Goal: Task Accomplishment & Management: Manage account settings

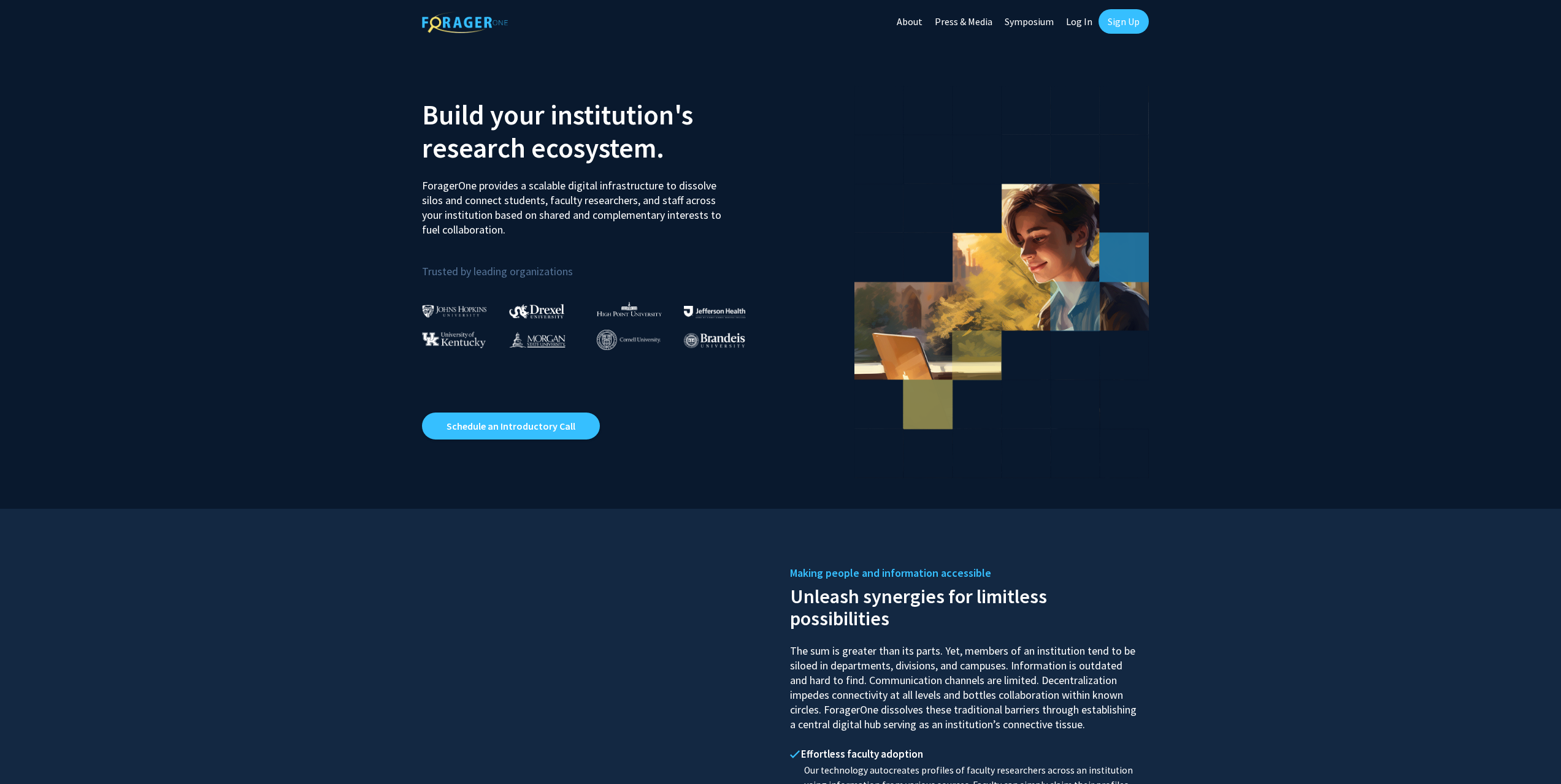
click at [1079, 23] on link "Log In" at bounding box center [1079, 21] width 39 height 43
select select
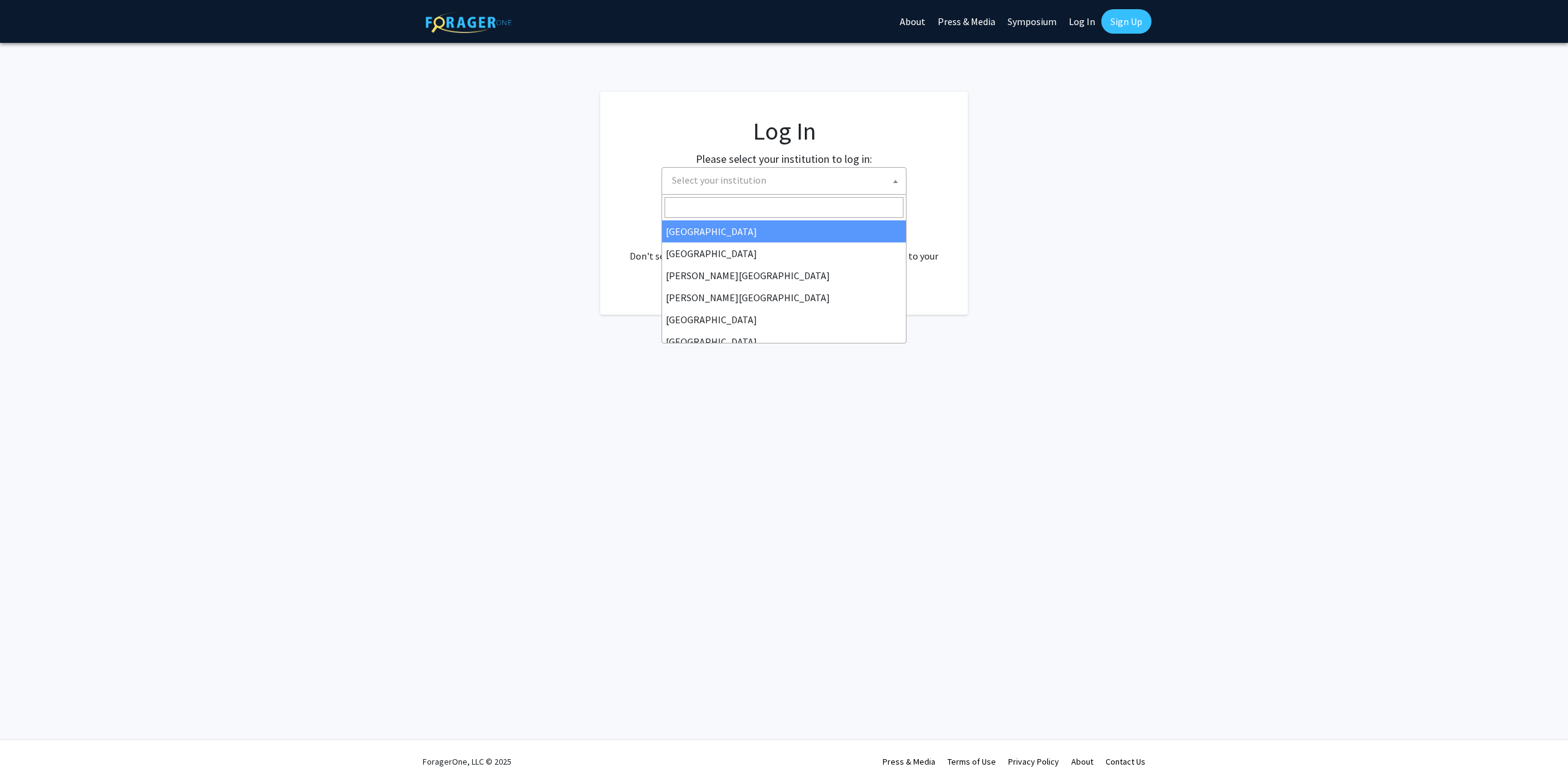
click at [770, 177] on span "Select your institution" at bounding box center [786, 180] width 239 height 25
type input "wayne"
select select "21"
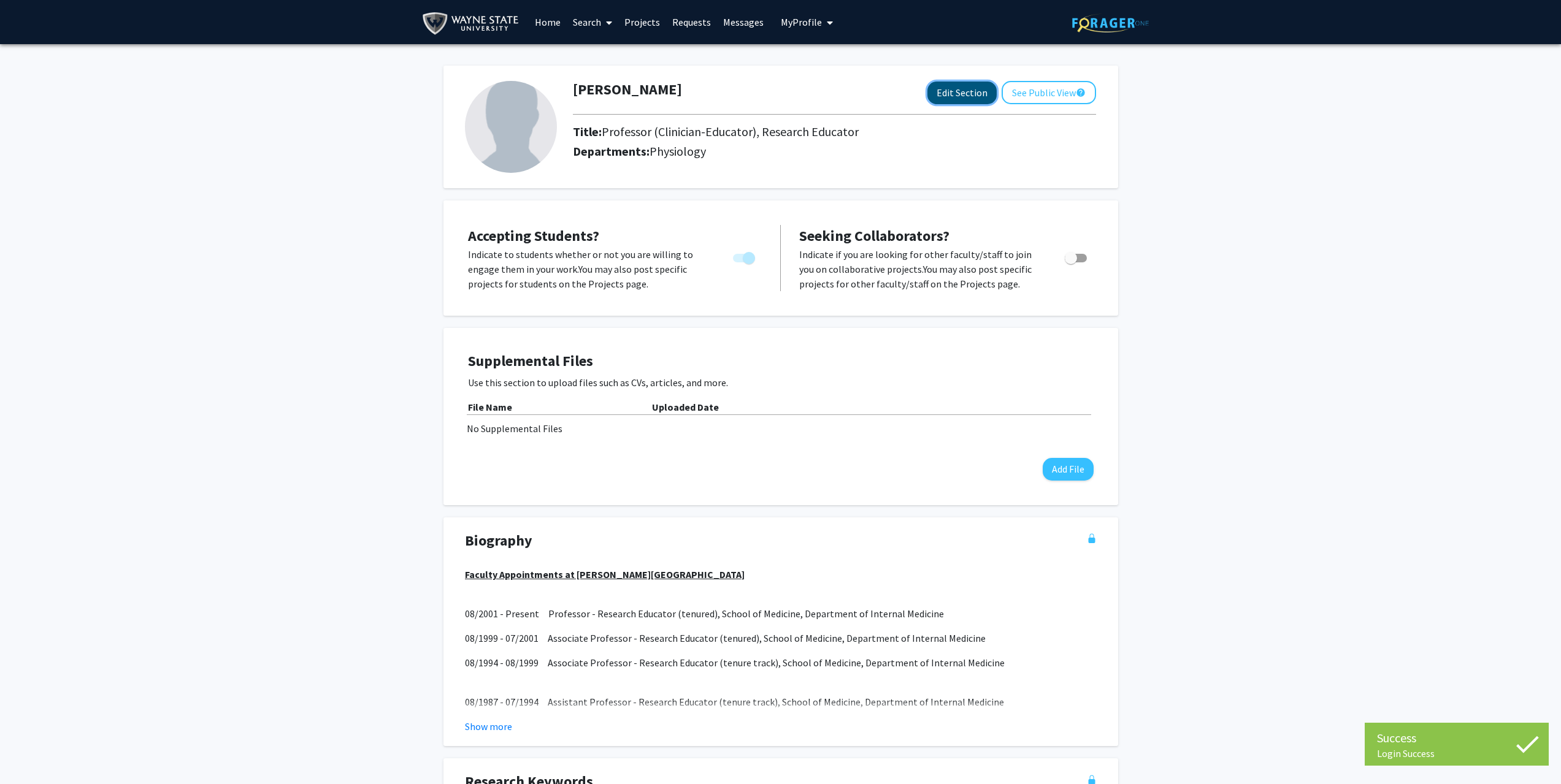
click at [952, 102] on button "Edit Section" at bounding box center [962, 92] width 69 height 23
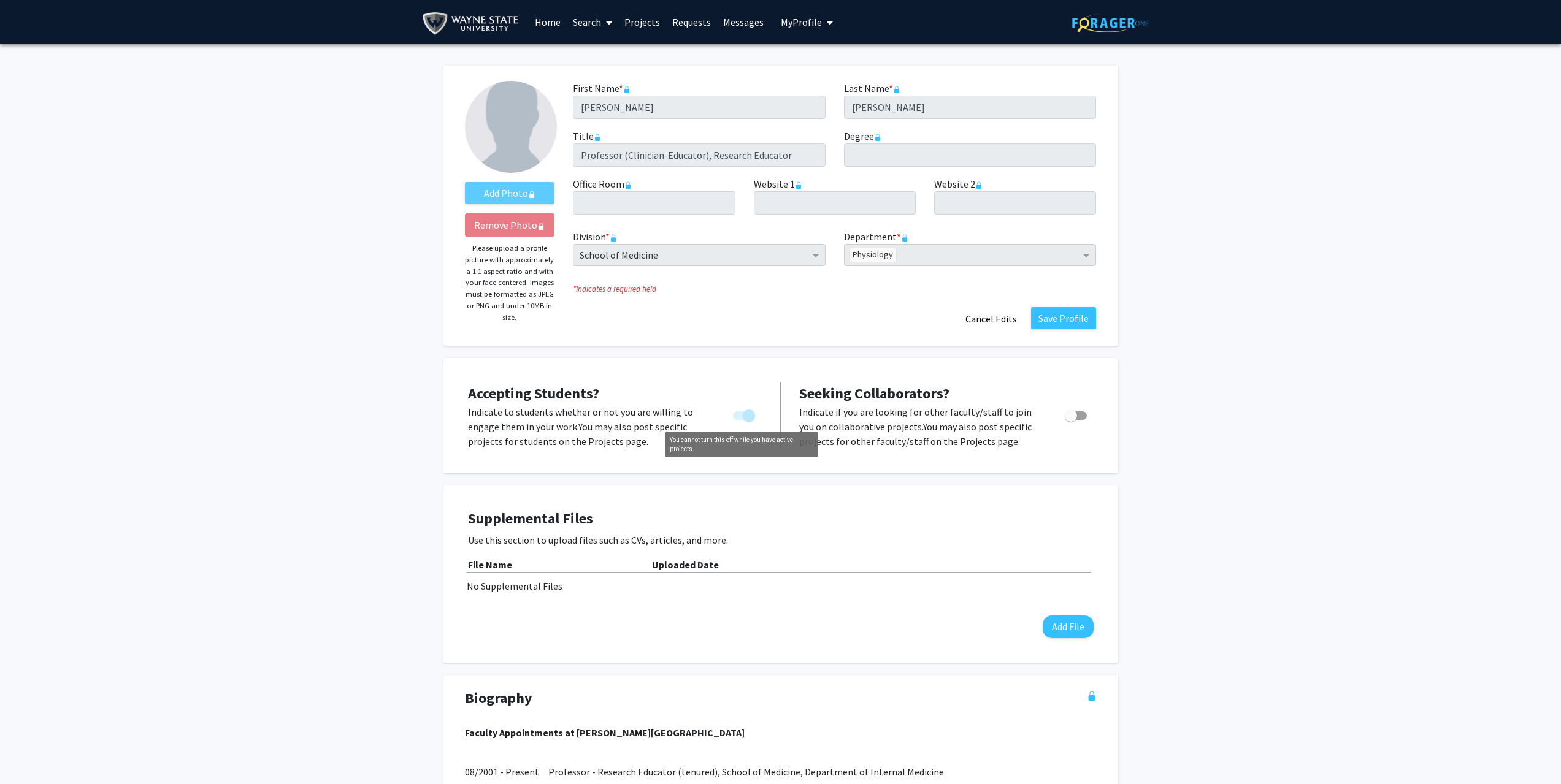
click at [737, 417] on span "You cannot turn this off while you have active projects." at bounding box center [743, 416] width 22 height 9
click at [743, 419] on span "You cannot turn this off while you have active projects." at bounding box center [749, 415] width 12 height 12
click at [699, 443] on p "Indicate to students whether or not you are willing to engage them in your work…" at bounding box center [589, 426] width 241 height 44
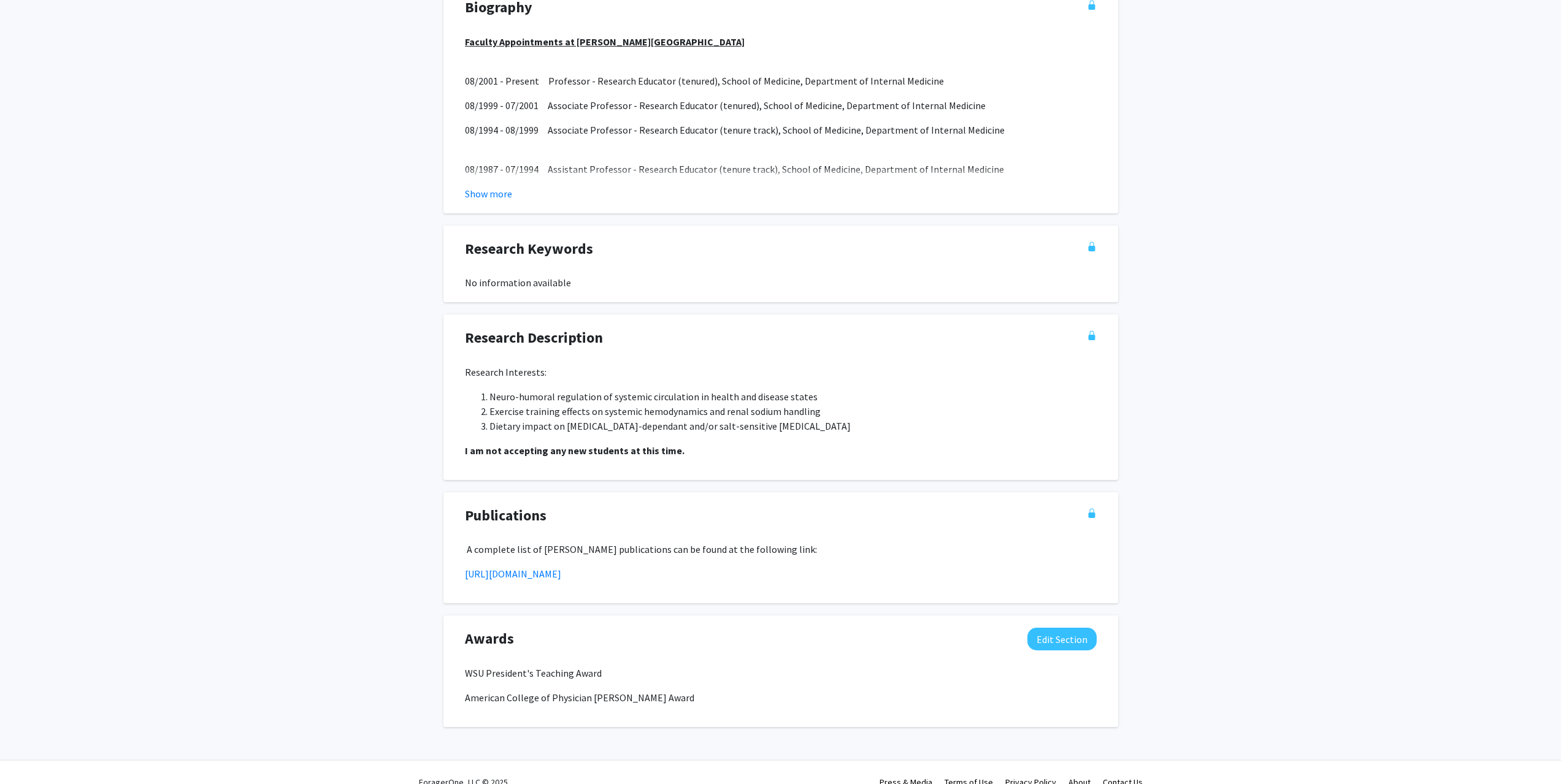
scroll to position [711, 0]
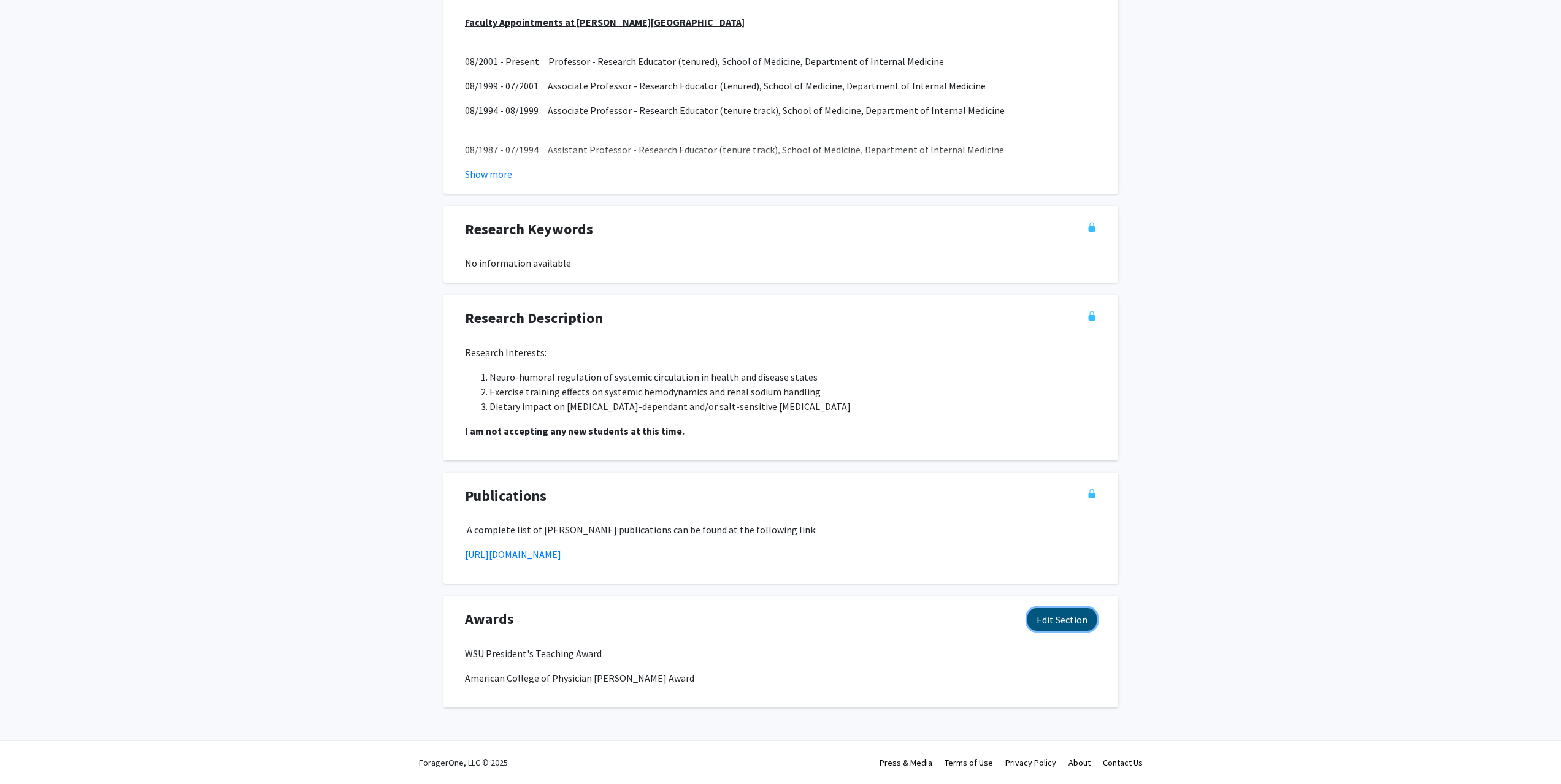
click at [1076, 623] on button "Edit Section" at bounding box center [1062, 620] width 69 height 23
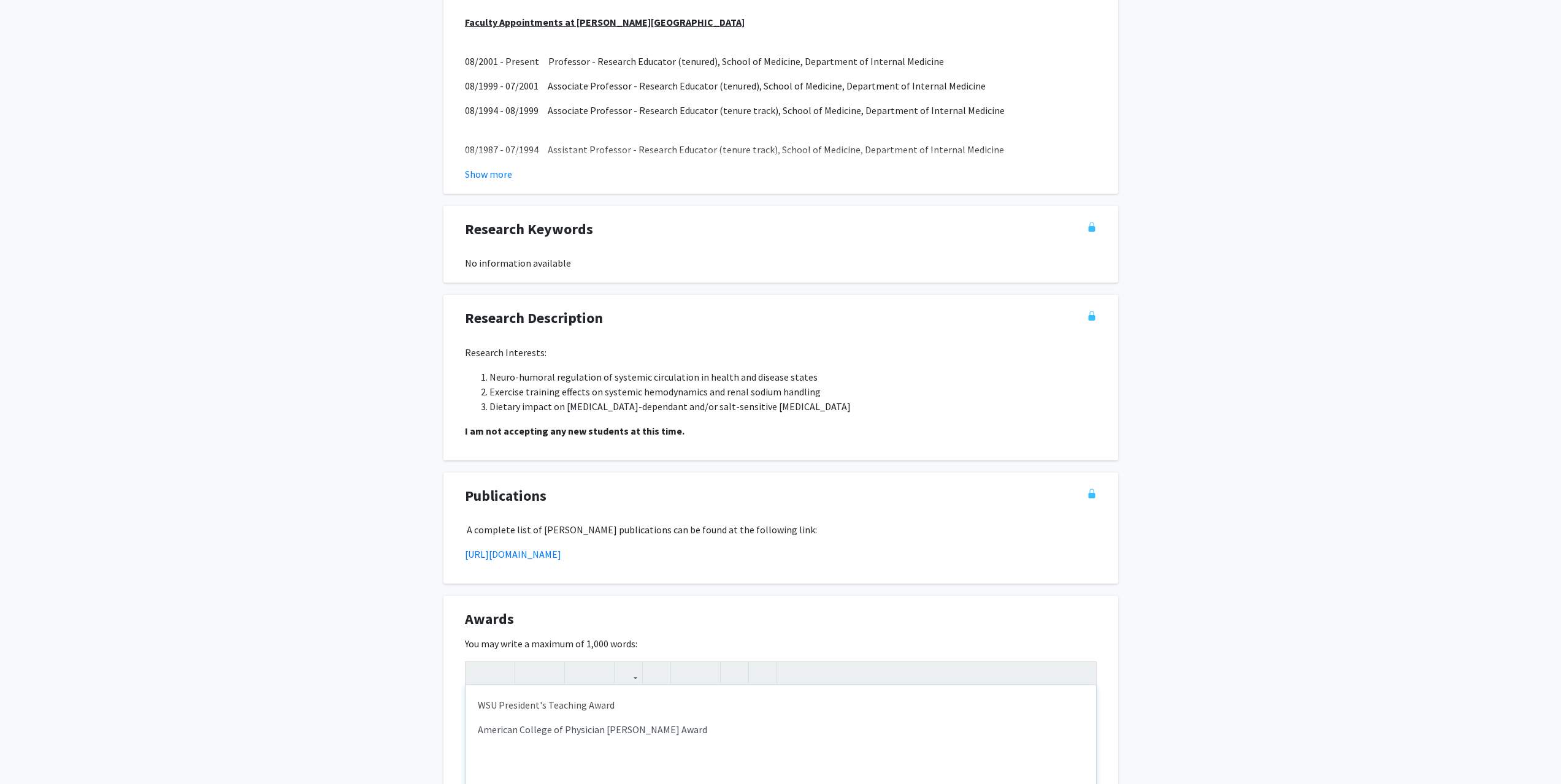
drag, startPoint x: 748, startPoint y: 728, endPoint x: 741, endPoint y: 733, distance: 8.6
click at [747, 729] on p "American College of Physician [PERSON_NAME] Award" at bounding box center [781, 729] width 606 height 14
type textarea "<p>WSU President's Teaching Award</p><p>American College of Physician [PERSON_N…"
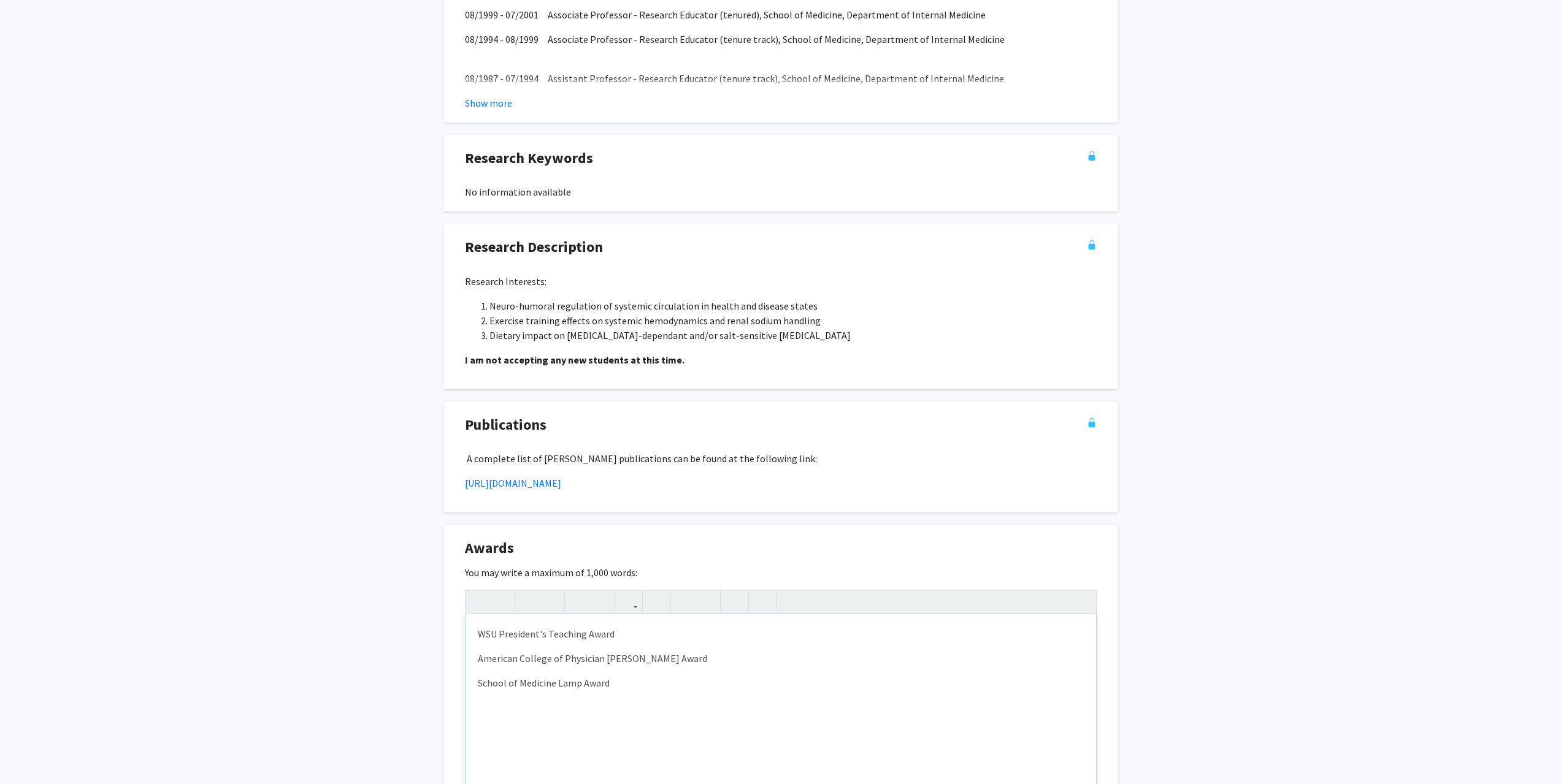
scroll to position [944, 0]
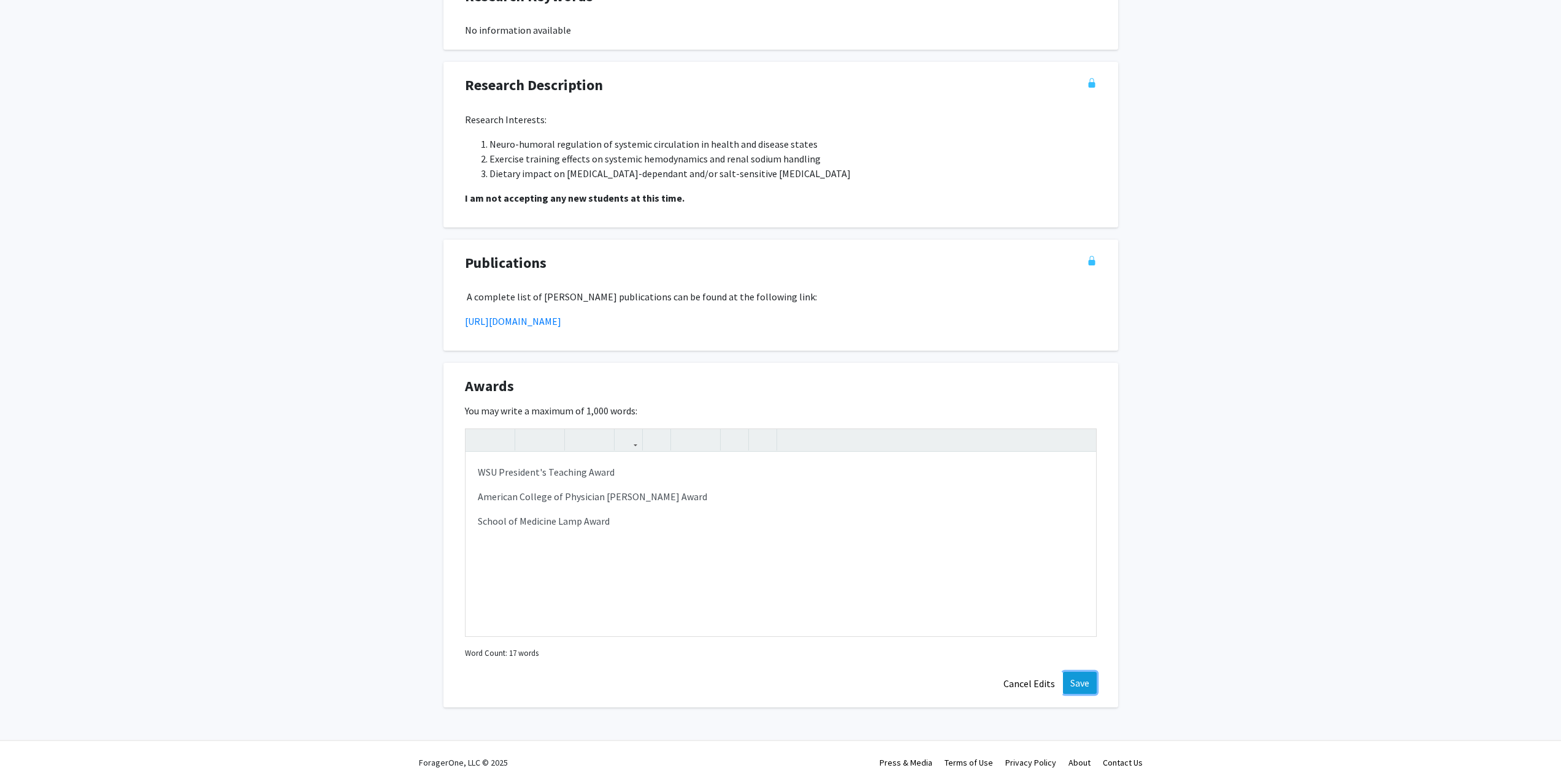
click at [1077, 686] on button "Save" at bounding box center [1080, 683] width 34 height 22
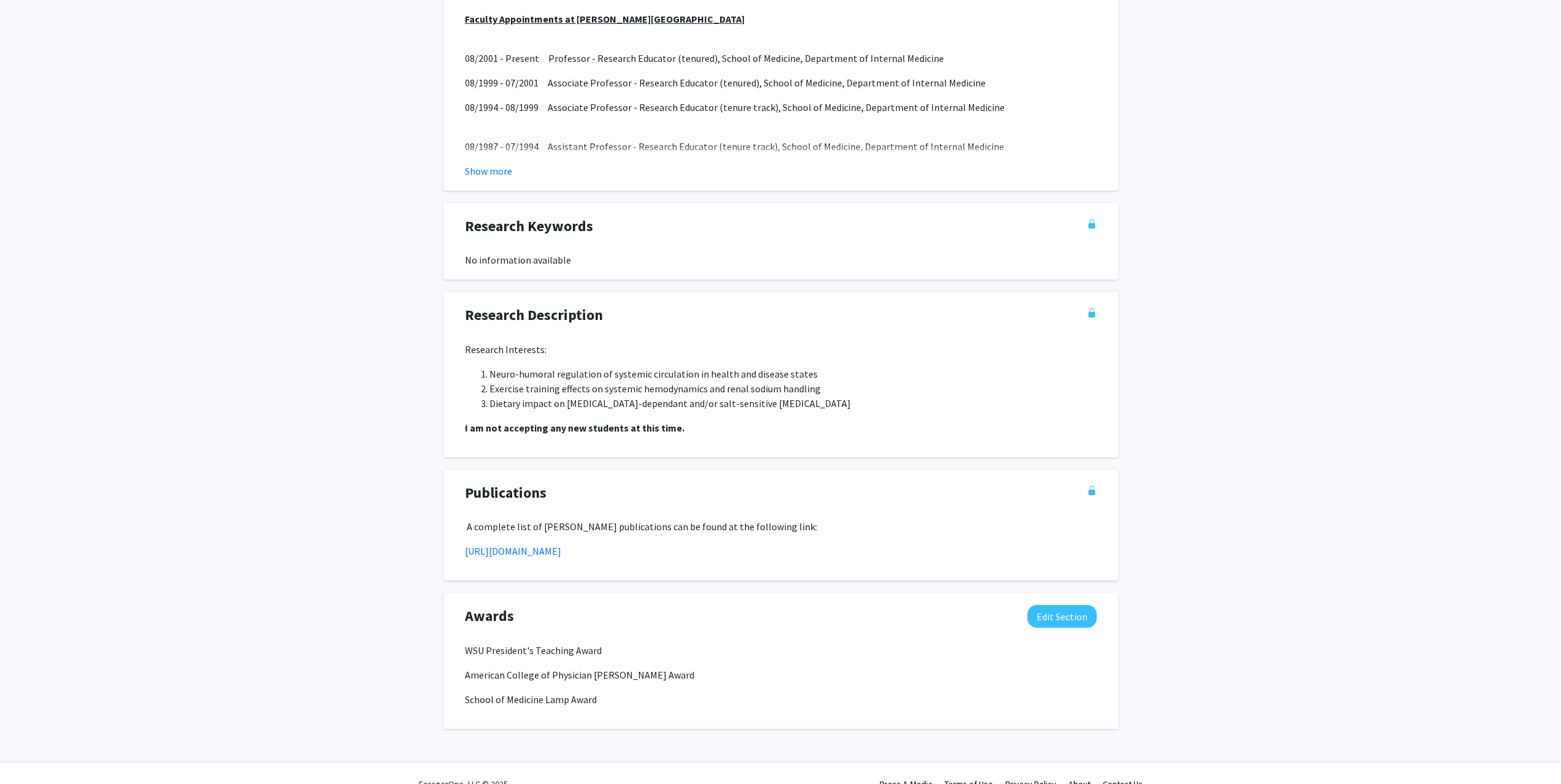
scroll to position [735, 0]
